Goal: Task Accomplishment & Management: Manage account settings

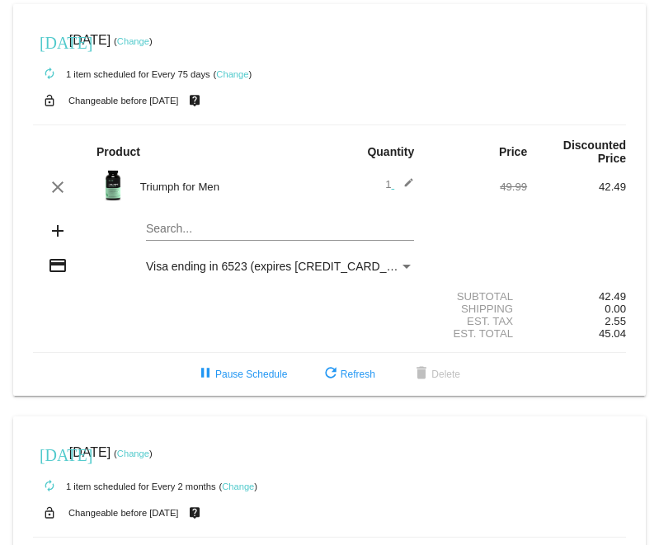
scroll to position [295, 0]
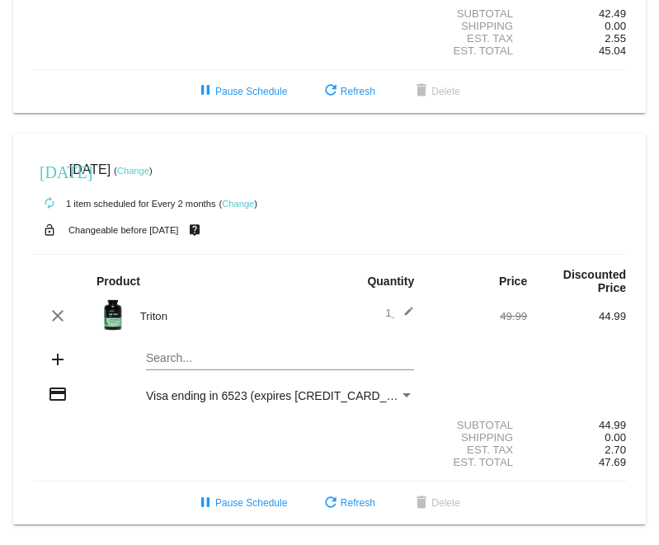
click at [149, 166] on link "Change" at bounding box center [133, 171] width 32 height 10
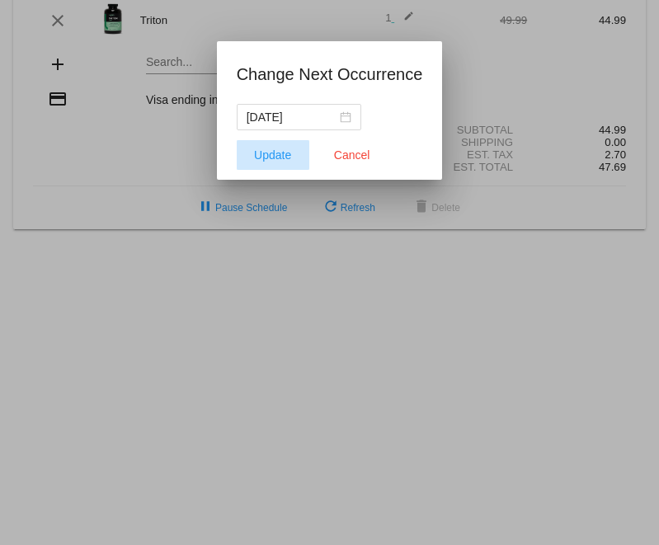
click at [276, 146] on button "Update" at bounding box center [273, 155] width 73 height 30
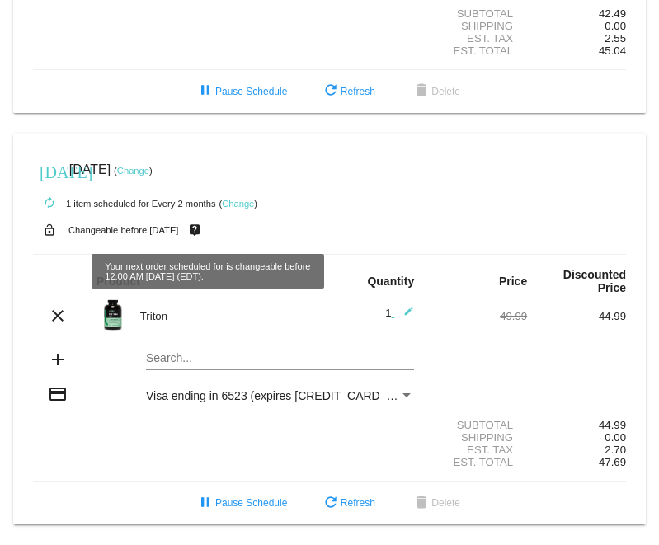
click at [149, 166] on link "Change" at bounding box center [133, 171] width 32 height 10
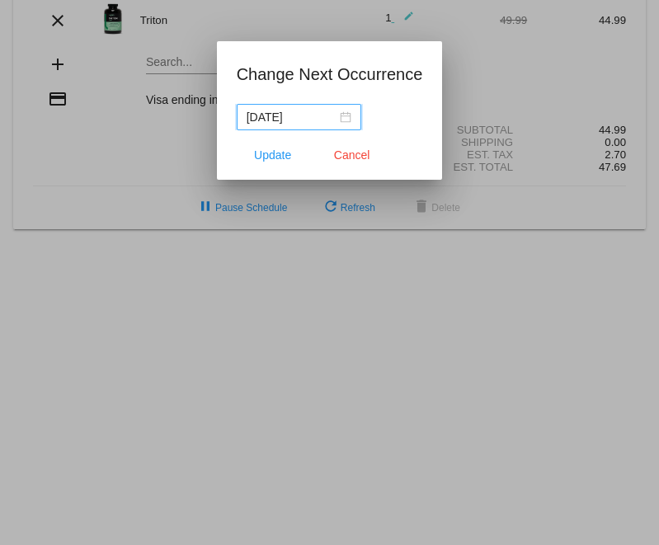
click at [270, 110] on input "[DATE]" at bounding box center [291, 117] width 90 height 18
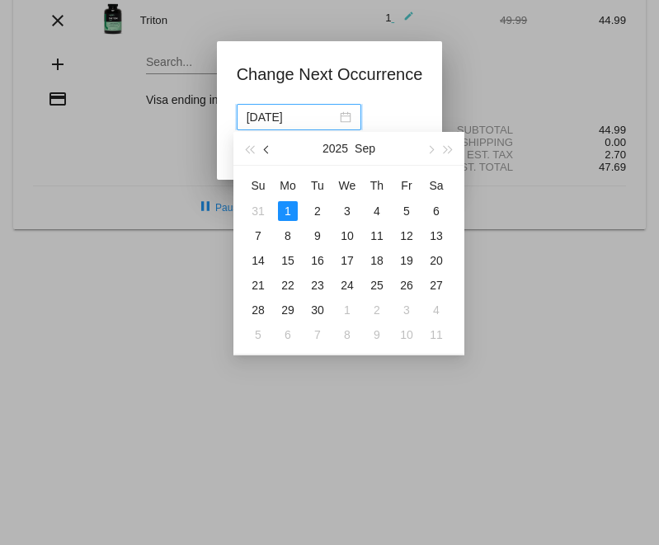
click at [265, 147] on button "button" at bounding box center [267, 148] width 18 height 33
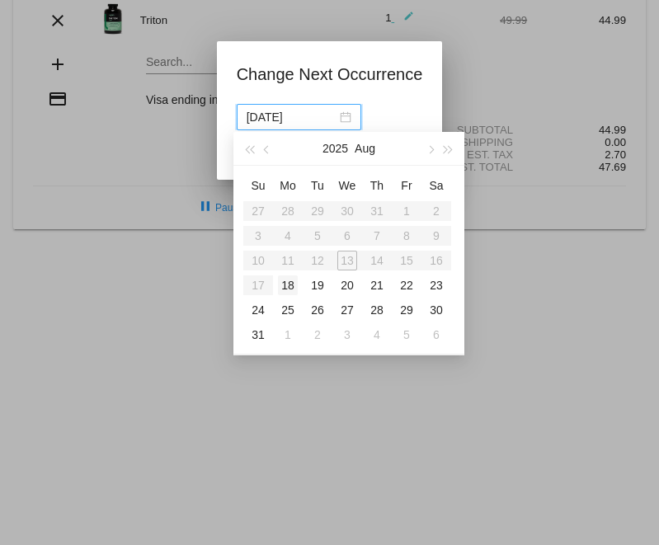
click at [292, 286] on div "18" at bounding box center [288, 285] width 20 height 20
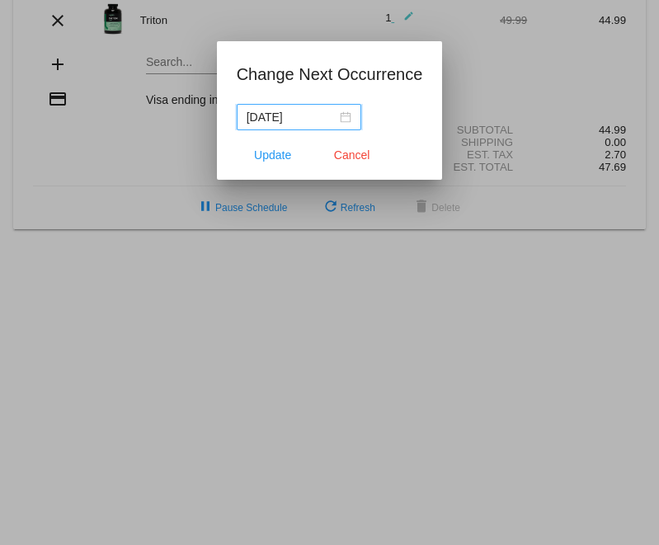
type input "[DATE]"
click at [275, 157] on span "Update" at bounding box center [272, 154] width 37 height 13
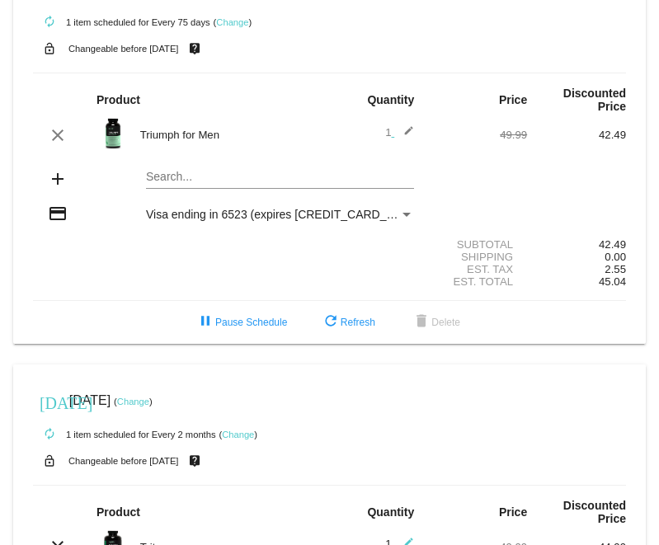
scroll to position [23, 0]
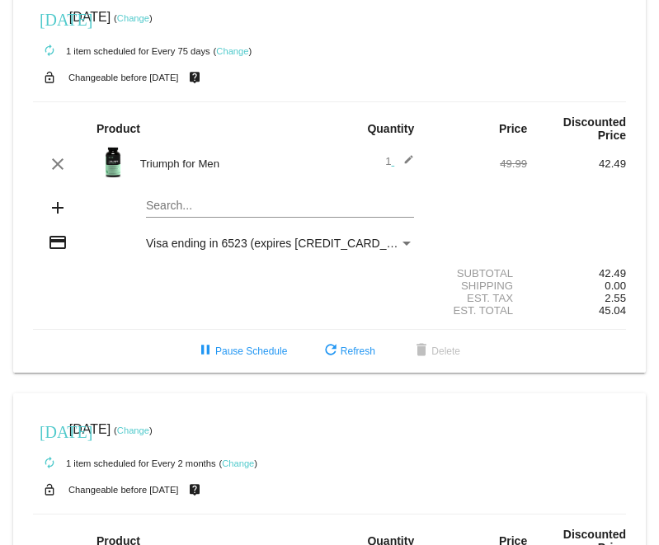
click at [149, 21] on link "Change" at bounding box center [133, 18] width 32 height 10
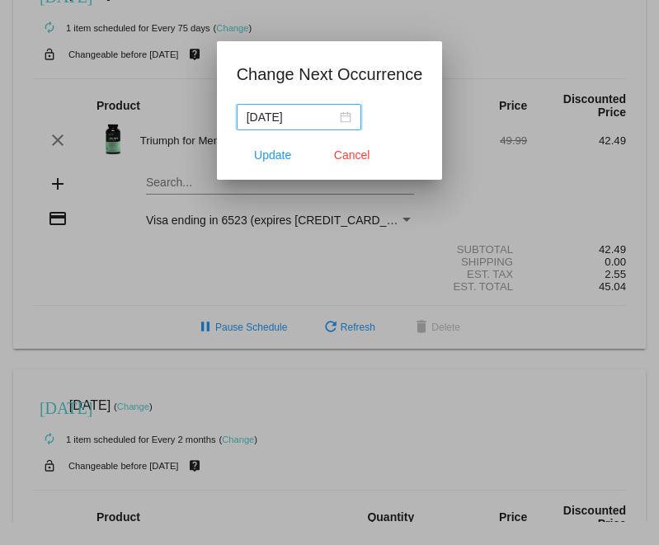
click at [272, 117] on input "[DATE]" at bounding box center [291, 117] width 90 height 18
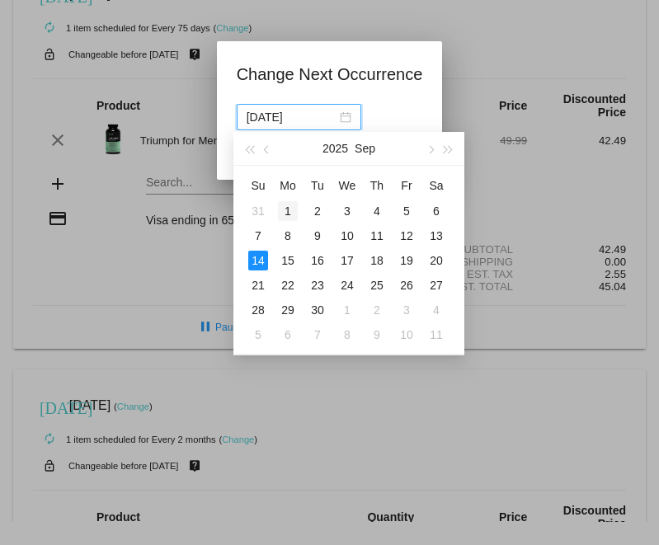
click at [288, 205] on div "1" at bounding box center [288, 211] width 20 height 20
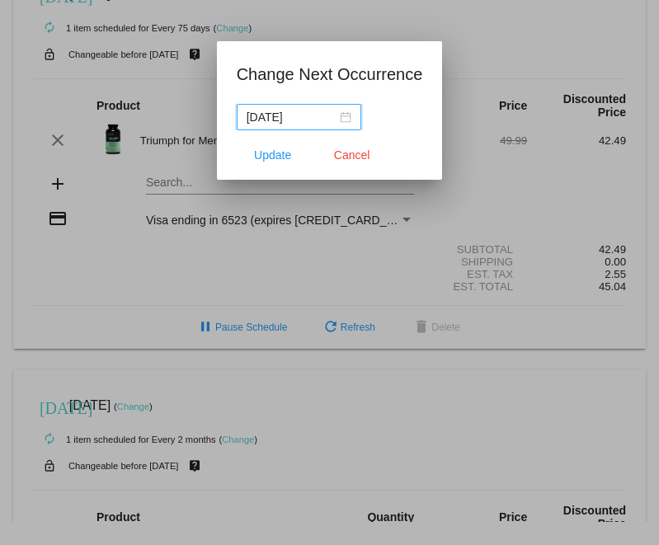
type input "[DATE]"
click at [267, 169] on button "Update" at bounding box center [273, 155] width 73 height 30
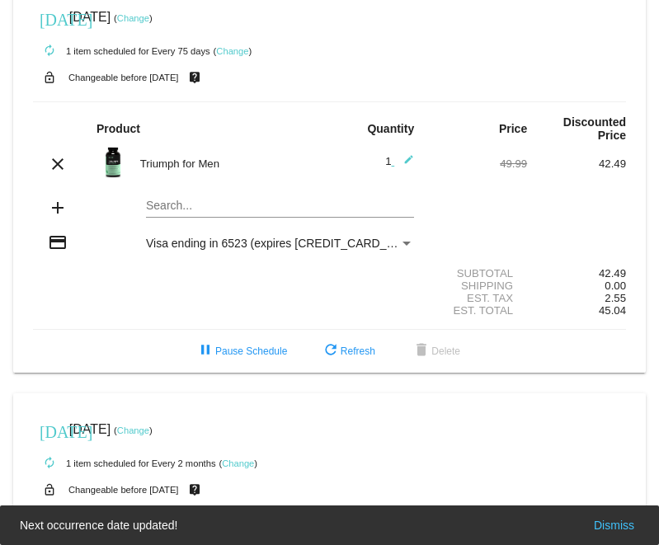
scroll to position [0, 0]
